Goal: Information Seeking & Learning: Learn about a topic

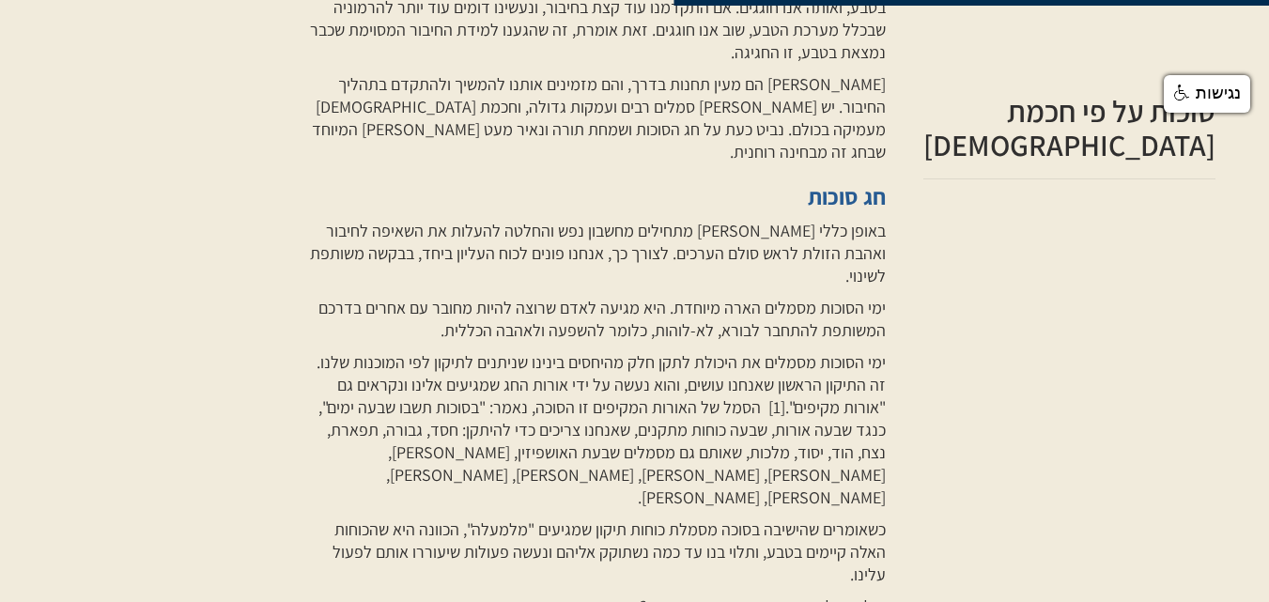
scroll to position [1778, 0]
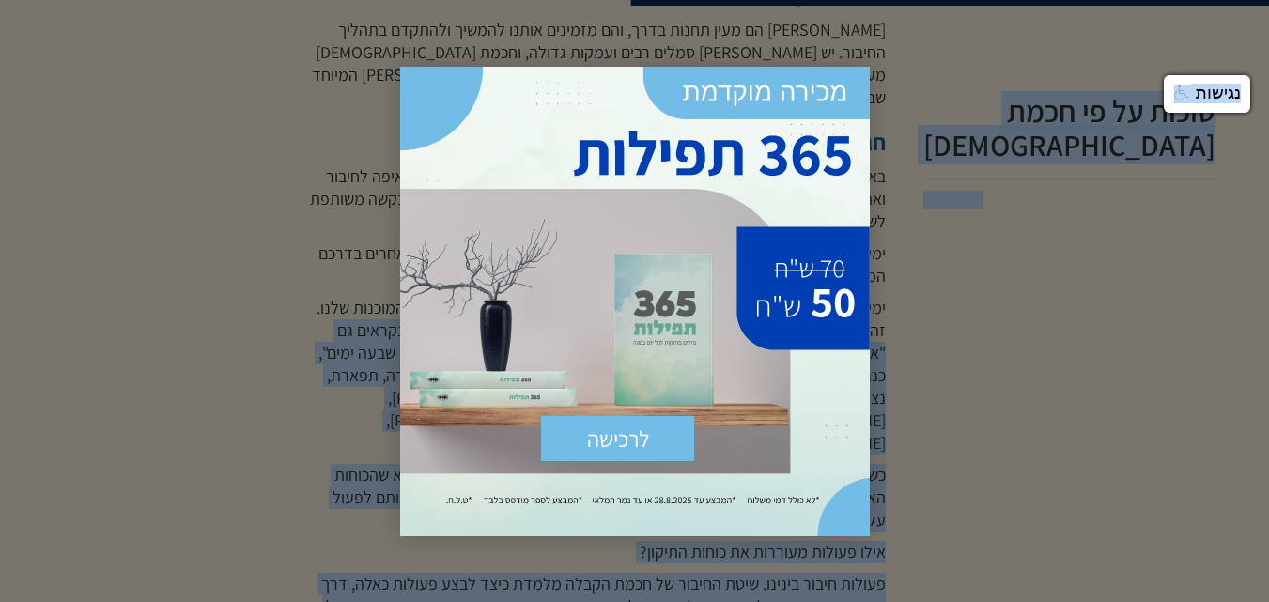
drag, startPoint x: 749, startPoint y: 206, endPoint x: 582, endPoint y: 249, distance: 172.6
click at [582, 249] on body "[PERSON_NAME] לניוזלטר סוכות כל החגים [DATE] יום כיפור סוכות [DATE] [PERSON_NAM…" at bounding box center [634, 426] width 1269 height 4409
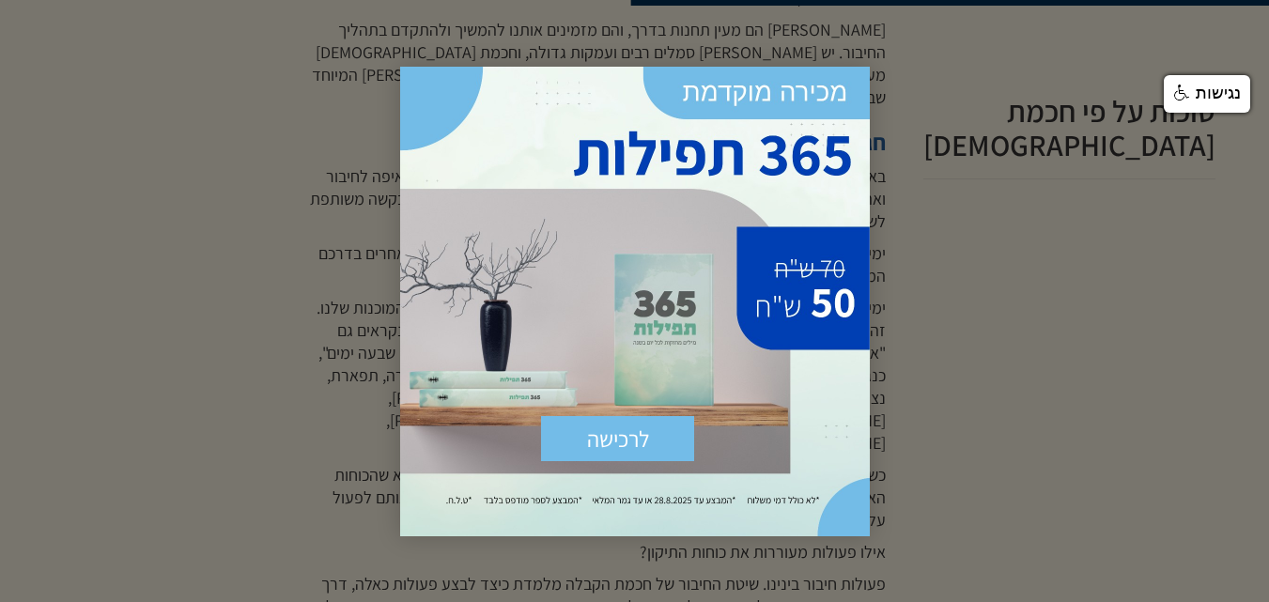
click at [917, 64] on div at bounding box center [634, 301] width 1269 height 602
click at [189, 297] on div at bounding box center [634, 301] width 1269 height 602
click at [767, 92] on div "לרכישה שלח × [URL][DOMAIN_NAME]" at bounding box center [634, 301] width 469 height 469
click at [651, 448] on input "שלח" at bounding box center [617, 438] width 153 height 45
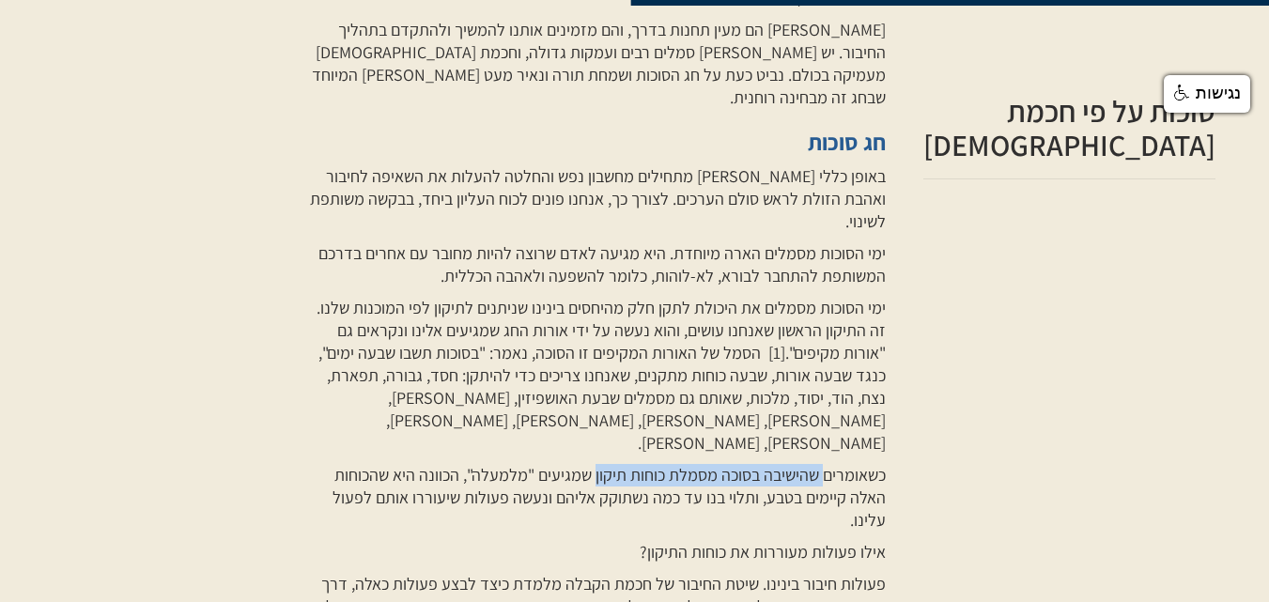
drag, startPoint x: 879, startPoint y: 293, endPoint x: 650, endPoint y: 305, distance: 229.4
click at [650, 464] on p "כשאומרים שהישיבה בסוכה מסמלת כוחות תיקון שמגיעים "מלמעלה", הכוונה היא שהכוחות ה…" at bounding box center [593, 498] width 583 height 68
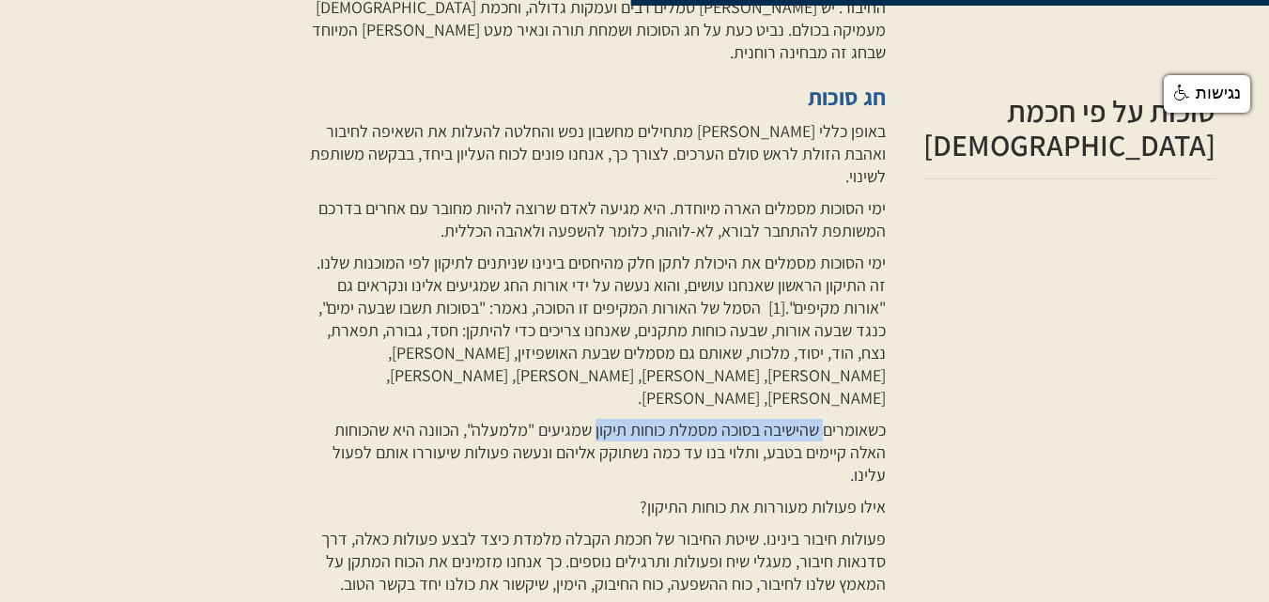
scroll to position [2304, 0]
